Goal: Navigation & Orientation: Find specific page/section

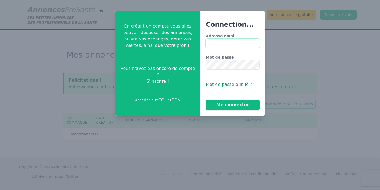
type input "**********"
click at [233, 105] on button "Me connecter" at bounding box center [233, 104] width 54 height 11
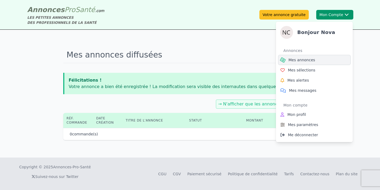
click at [312, 58] on span "Mes annonces" at bounding box center [302, 59] width 27 height 5
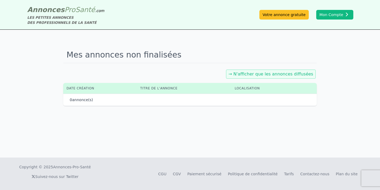
click at [264, 71] on div "→ N'afficher que les annonces diffusées" at bounding box center [271, 73] width 90 height 9
click at [264, 73] on link "→ N'afficher que les annonces diffusées" at bounding box center [271, 73] width 85 height 5
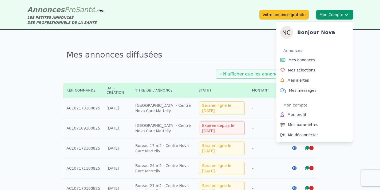
click at [330, 14] on button "Mon Compte Bonjour Nova Annonces Mes annonces Mes sélections Mes alertes Mes me…" at bounding box center [334, 15] width 37 height 10
click at [308, 88] on span "Mes messages" at bounding box center [302, 90] width 27 height 5
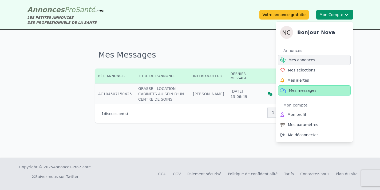
click at [302, 61] on span "Mes annonces" at bounding box center [302, 59] width 27 height 5
